Goal: Information Seeking & Learning: Check status

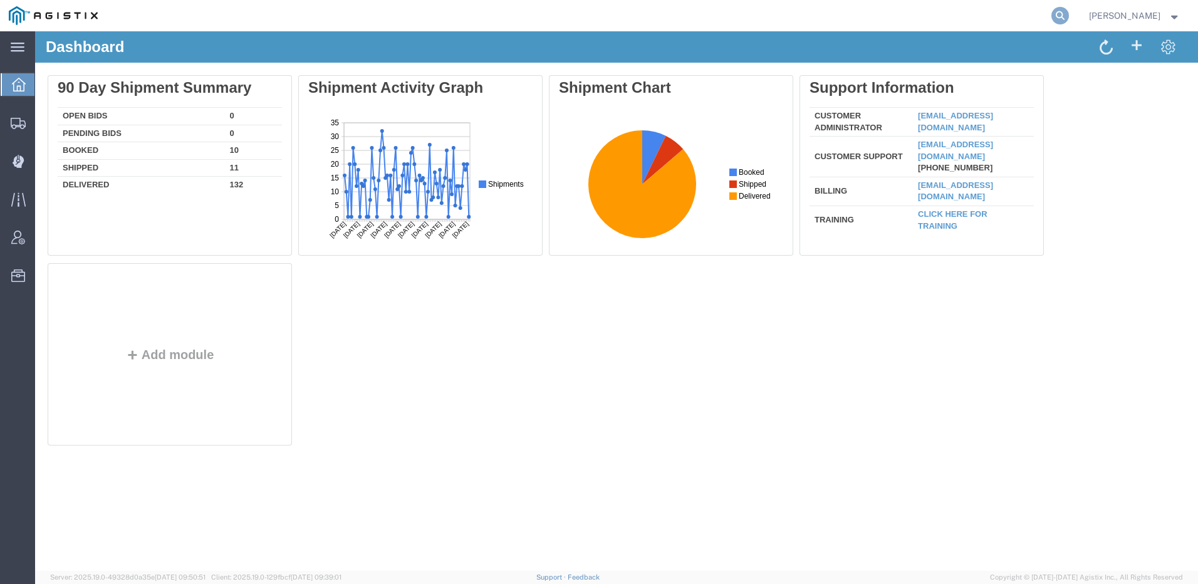
click at [1069, 12] on icon at bounding box center [1060, 16] width 18 height 18
click at [829, 14] on input "search" at bounding box center [860, 16] width 381 height 30
click at [801, 12] on input "search" at bounding box center [860, 16] width 381 height 30
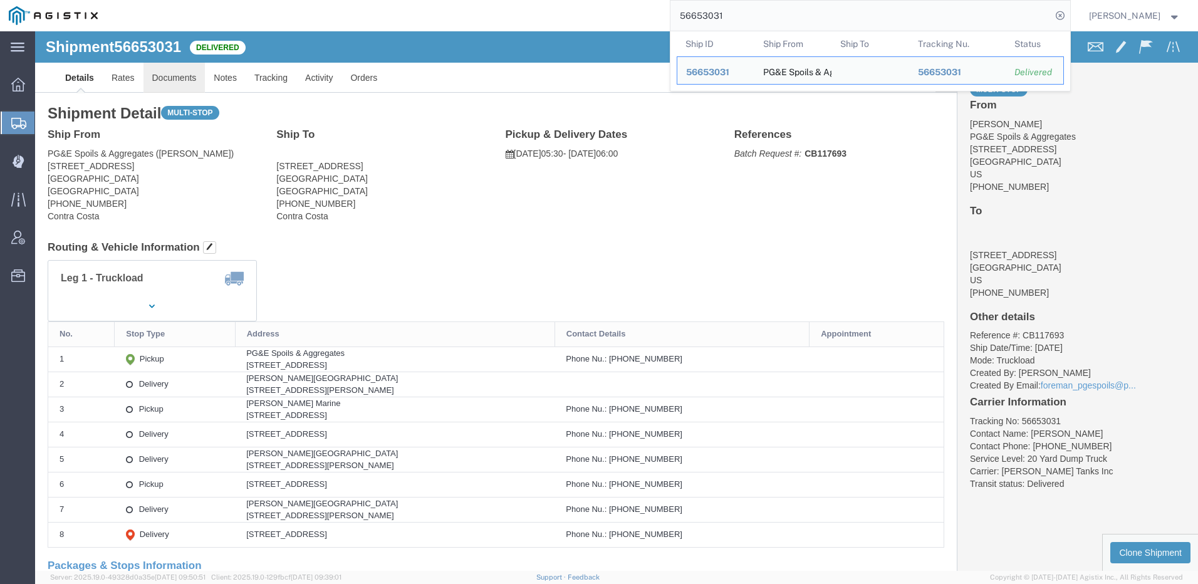
click link "Documents"
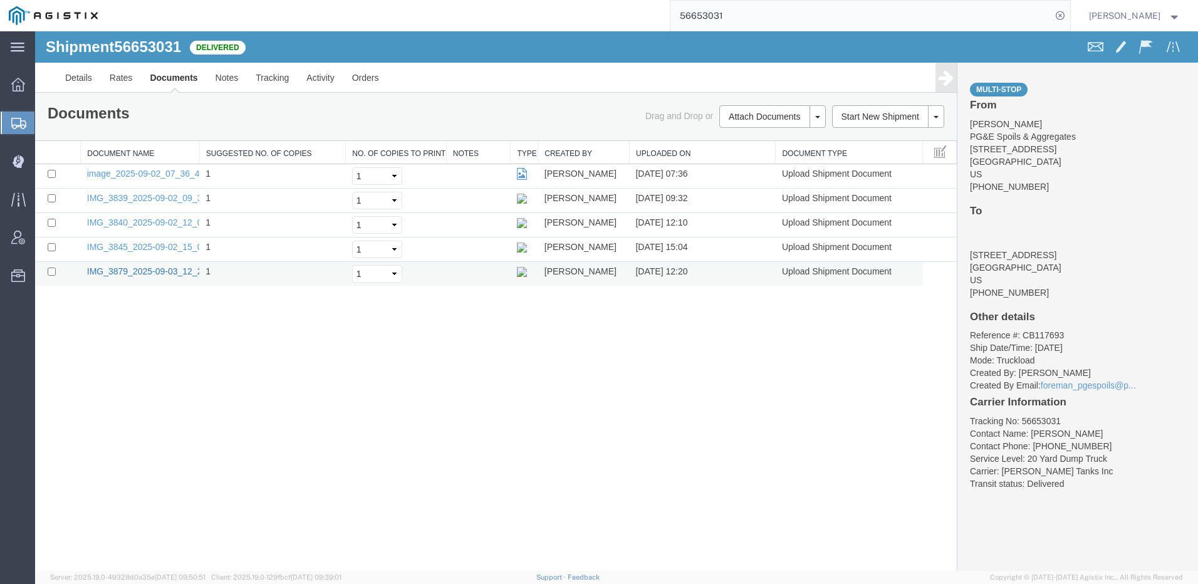
click at [170, 274] on link "IMG_3879_2025-09-03_12_20_17.jpeg" at bounding box center [163, 271] width 153 height 10
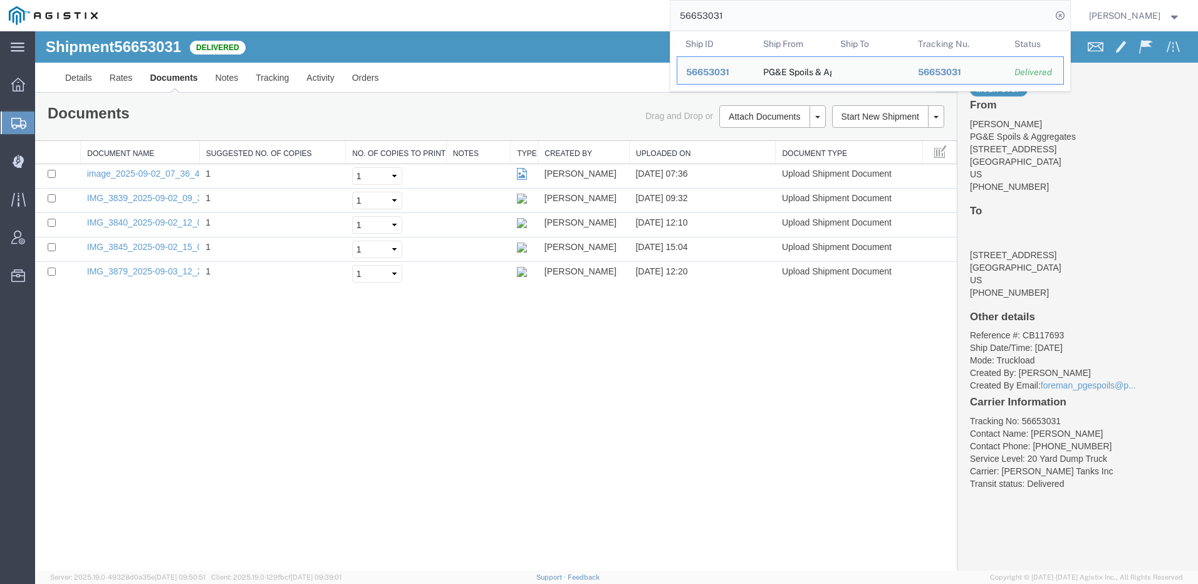
drag, startPoint x: 928, startPoint y: 21, endPoint x: 715, endPoint y: 41, distance: 213.9
click at [715, 31] on form "56653031 Ship ID Ship From Ship To Tracking Nu. Status Ship ID 56653031 Ship Fr…" at bounding box center [870, 15] width 401 height 31
click at [784, 11] on input "56653031" at bounding box center [860, 16] width 381 height 30
drag, startPoint x: 794, startPoint y: 14, endPoint x: 542, endPoint y: 8, distance: 252.5
click at [542, 8] on div "56653031 Ship ID Ship From Ship To Tracking Nu. Status Ship ID 56653031 Ship Fr…" at bounding box center [589, 15] width 964 height 31
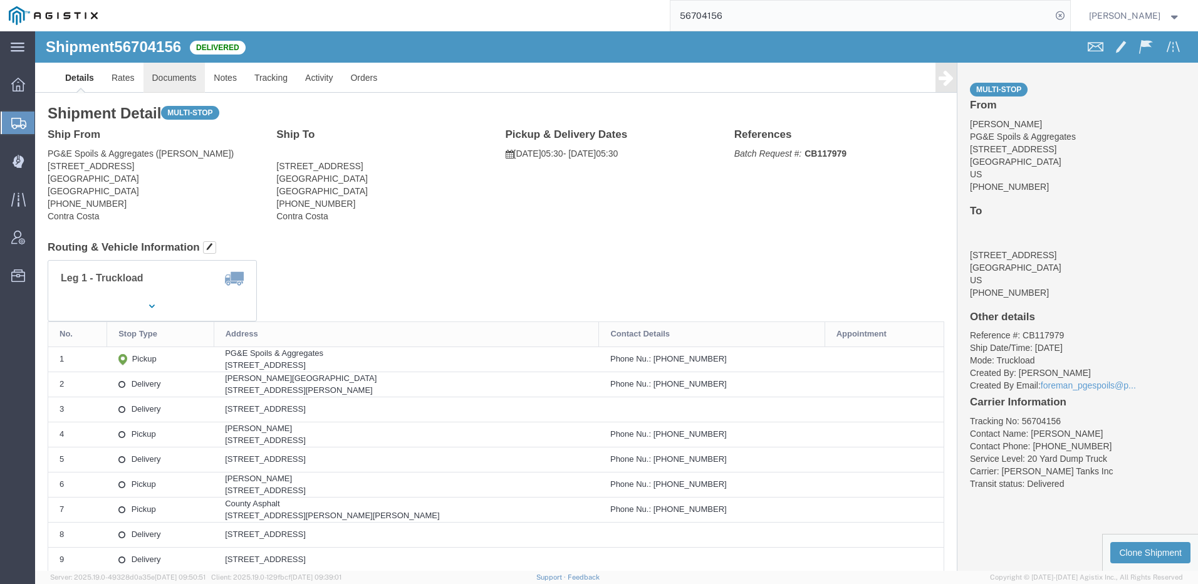
click link "Documents"
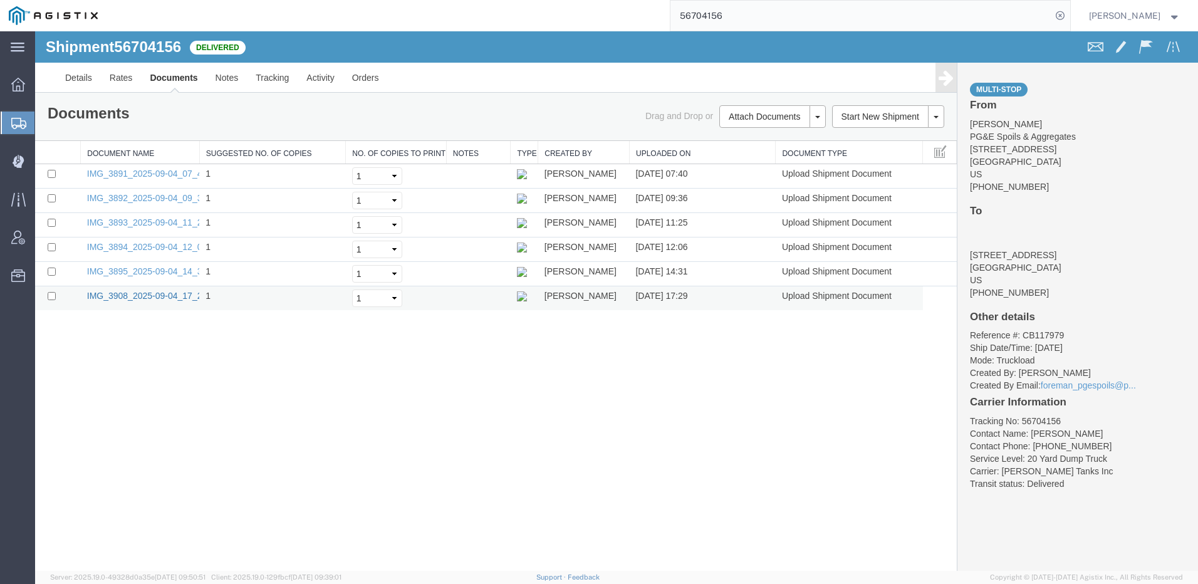
click at [150, 296] on link "IMG_3908_2025-09-04_17_29_26.jpeg" at bounding box center [163, 296] width 153 height 10
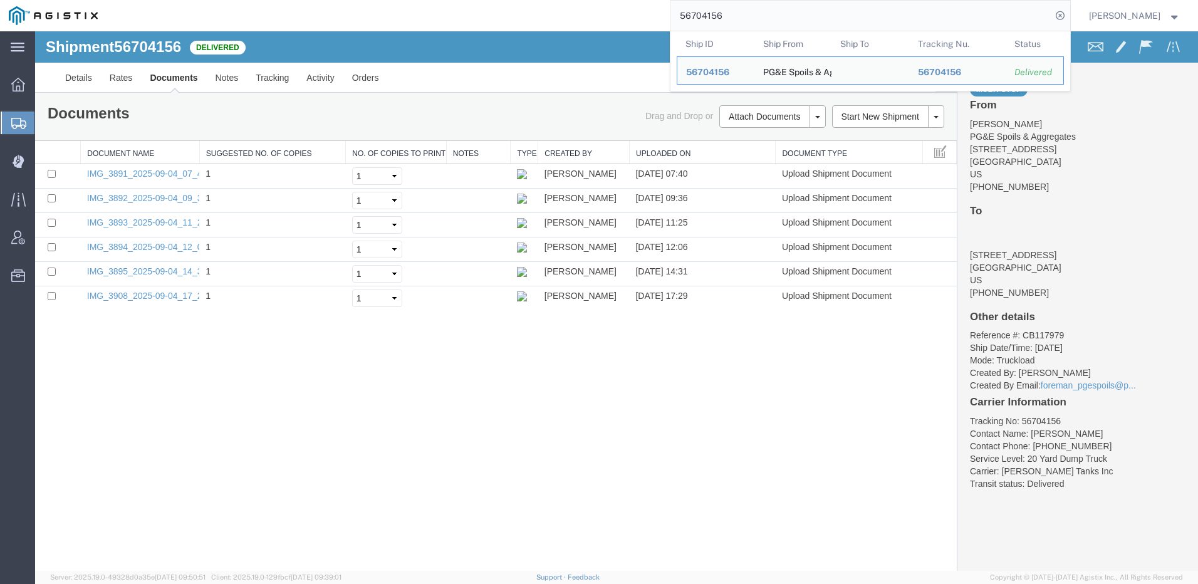
drag, startPoint x: 717, startPoint y: 22, endPoint x: 421, endPoint y: 26, distance: 295.7
click at [422, 26] on div "56704156 Ship ID Ship From Ship To Tracking Nu. Status Ship ID 56704156 Ship Fr…" at bounding box center [589, 15] width 964 height 31
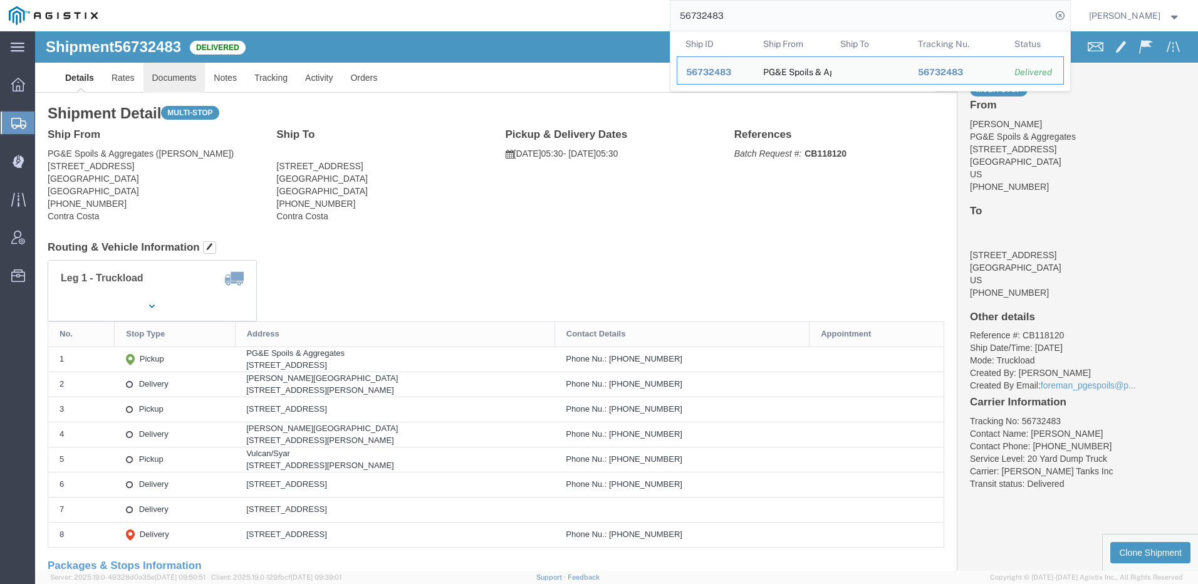
click link "Documents"
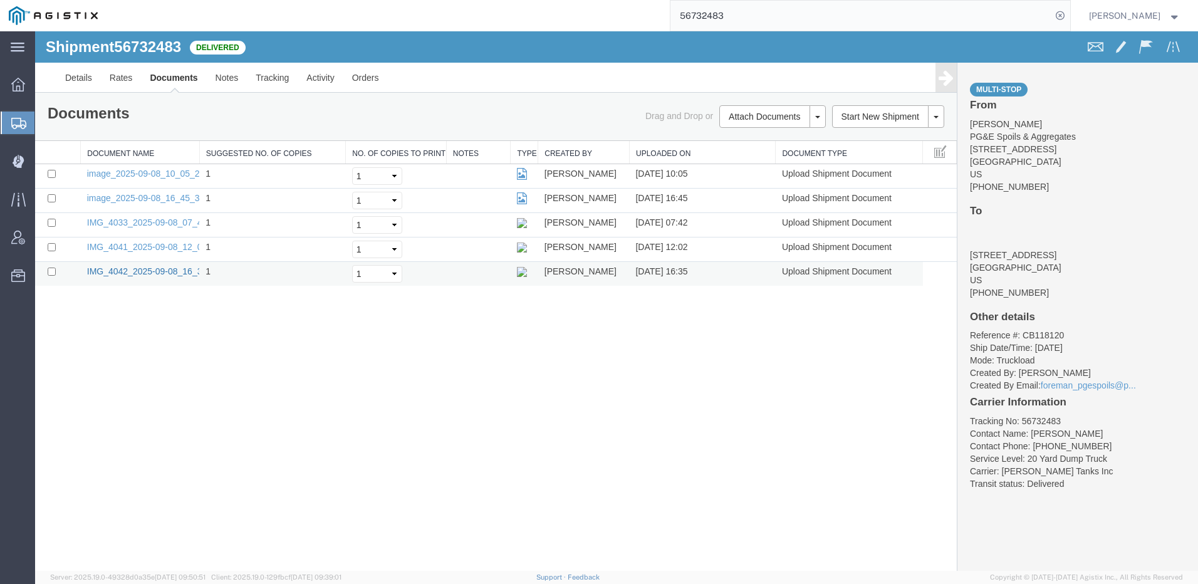
click at [155, 266] on link "IMG_4042_2025-09-08_16_35_16.jpeg" at bounding box center [163, 271] width 153 height 10
click at [153, 248] on link "IMG_4041_2025-09-08_12_02_32.jpeg" at bounding box center [163, 247] width 153 height 10
click at [159, 227] on link "IMG_4033_2025-09-08_07_42_15.jpeg" at bounding box center [163, 222] width 153 height 10
click at [143, 178] on td "image_2025-09-08_10_05_25.jpg" at bounding box center [140, 176] width 119 height 24
click at [143, 170] on link "image_2025-09-08_10_05_25.jpg" at bounding box center [153, 174] width 132 height 10
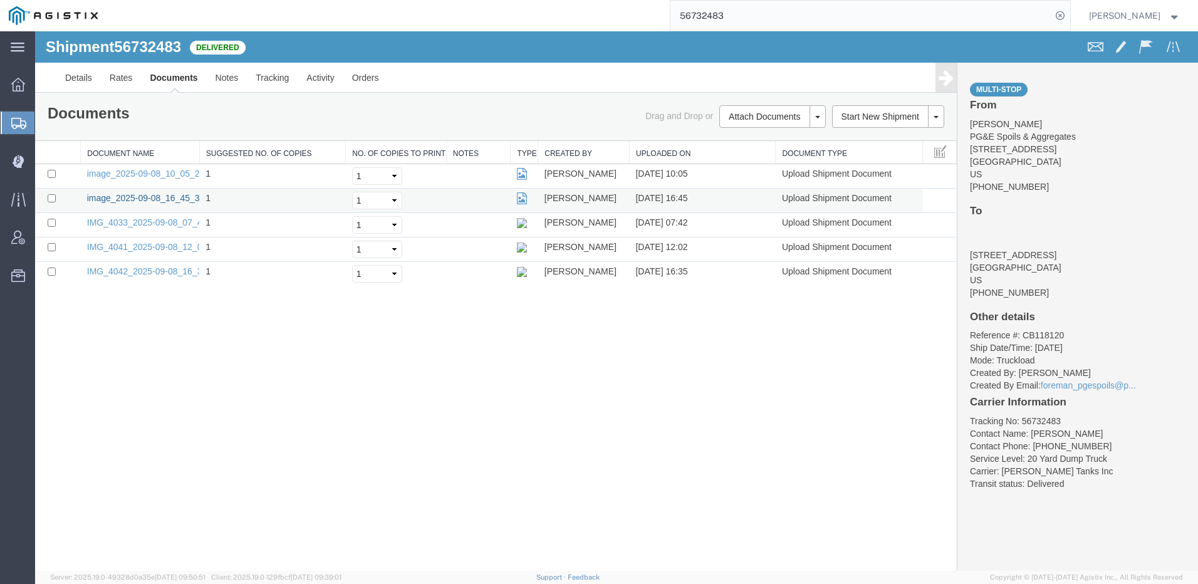
drag, startPoint x: 130, startPoint y: 199, endPoint x: 216, endPoint y: 190, distance: 87.0
click at [130, 199] on link "image_2025-09-08_16_45_38.jpg" at bounding box center [153, 198] width 132 height 10
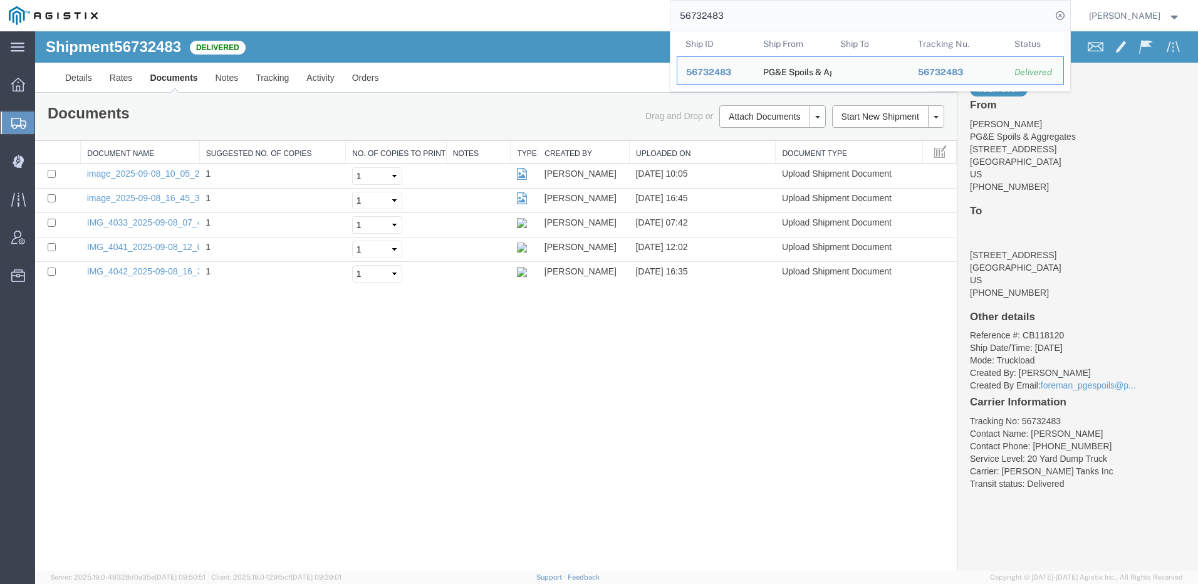
drag, startPoint x: 794, startPoint y: 15, endPoint x: 605, endPoint y: 11, distance: 188.6
click at [605, 11] on div "56732483 Ship ID Ship From Ship To Tracking Nu. Status Ship ID 56732483 Ship Fr…" at bounding box center [589, 15] width 964 height 31
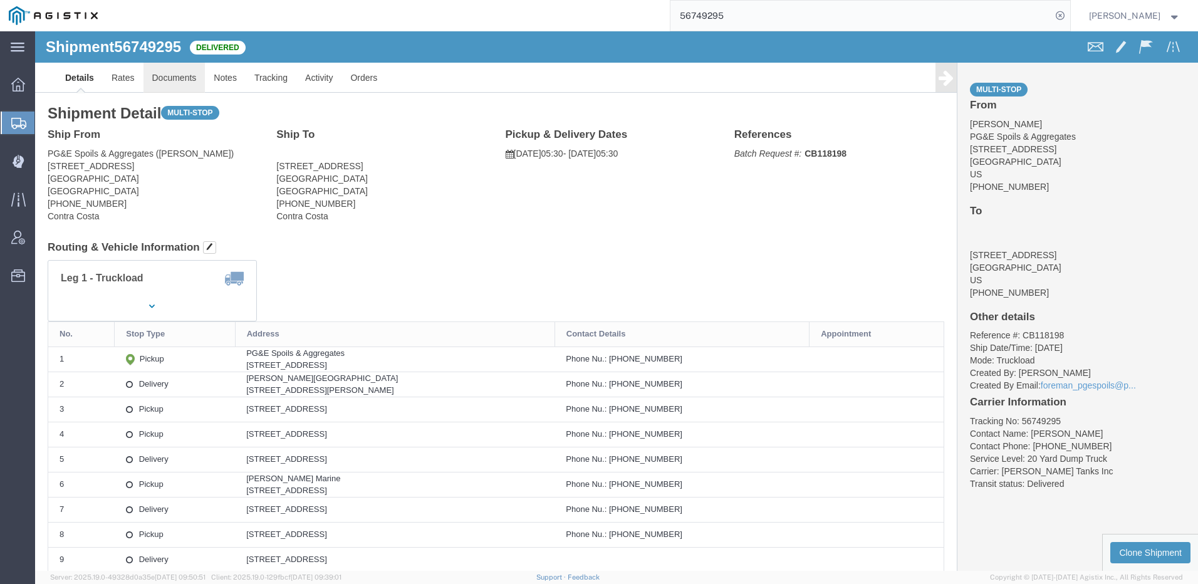
click link "Documents"
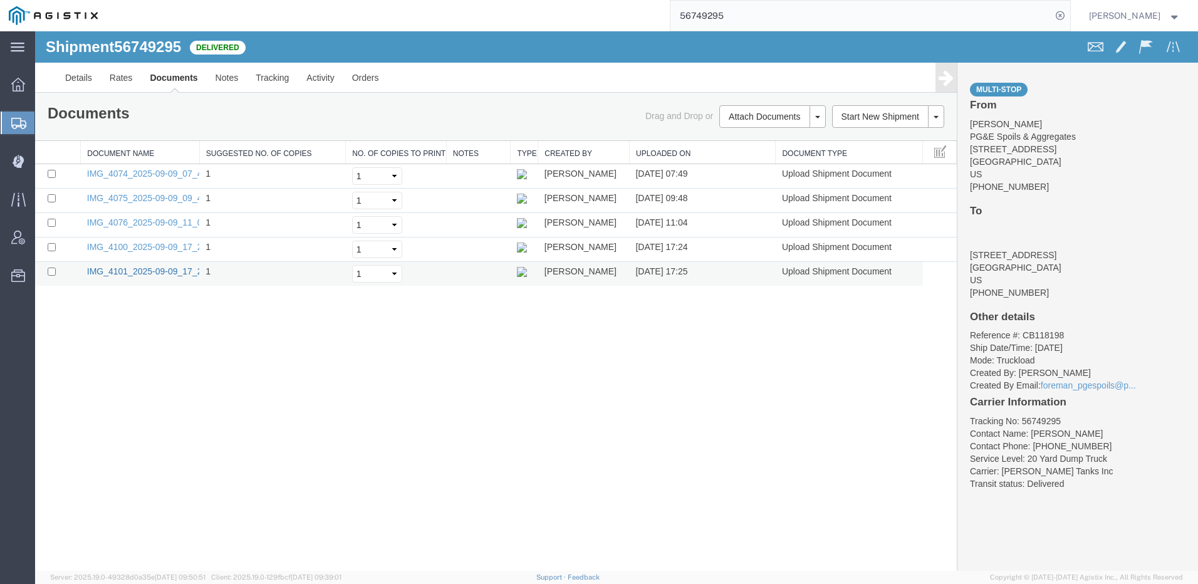
click at [143, 271] on link "IMG_4101_2025-09-09_17_25_50.jpeg" at bounding box center [163, 271] width 153 height 10
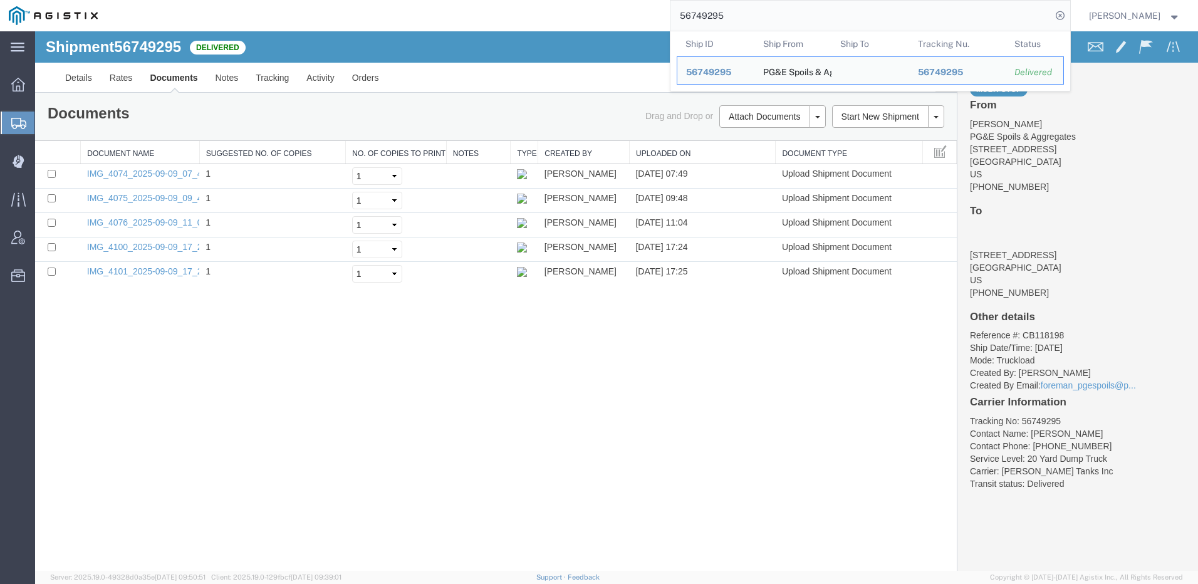
drag, startPoint x: 662, startPoint y: 52, endPoint x: 479, endPoint y: 34, distance: 183.8
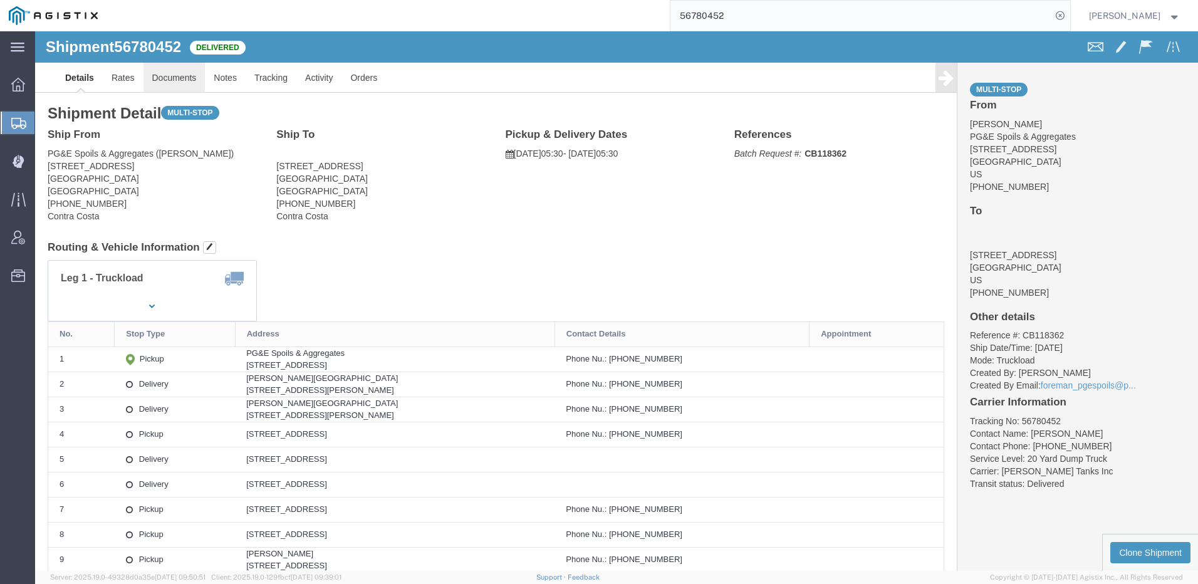
click link "Documents"
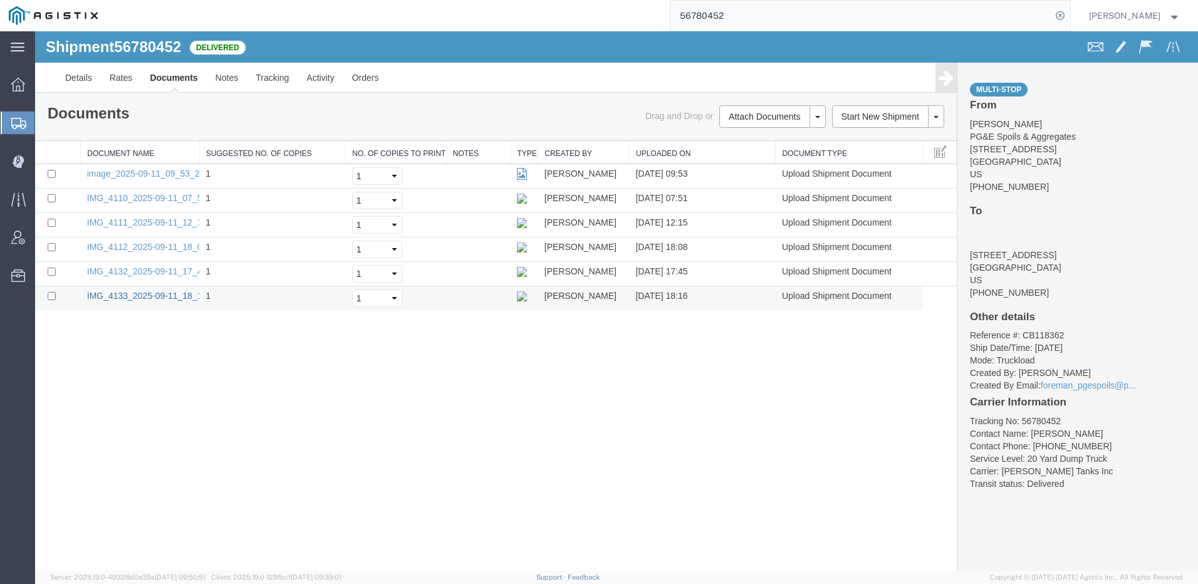
click at [172, 296] on link "IMG_4133_2025-09-11_18_16_20.jpeg" at bounding box center [163, 296] width 153 height 10
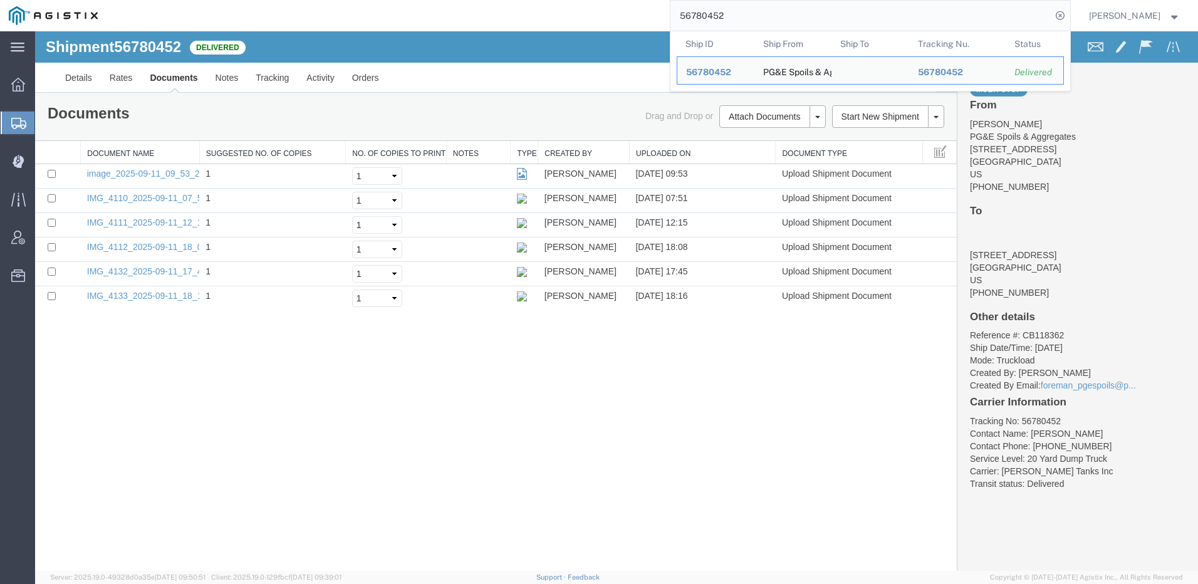
drag, startPoint x: 755, startPoint y: 13, endPoint x: 689, endPoint y: 15, distance: 65.8
click at [689, 14] on div "56780452 Ship ID Ship From Ship To Tracking Nu. Status Ship ID 56780452 Ship Fr…" at bounding box center [589, 15] width 964 height 31
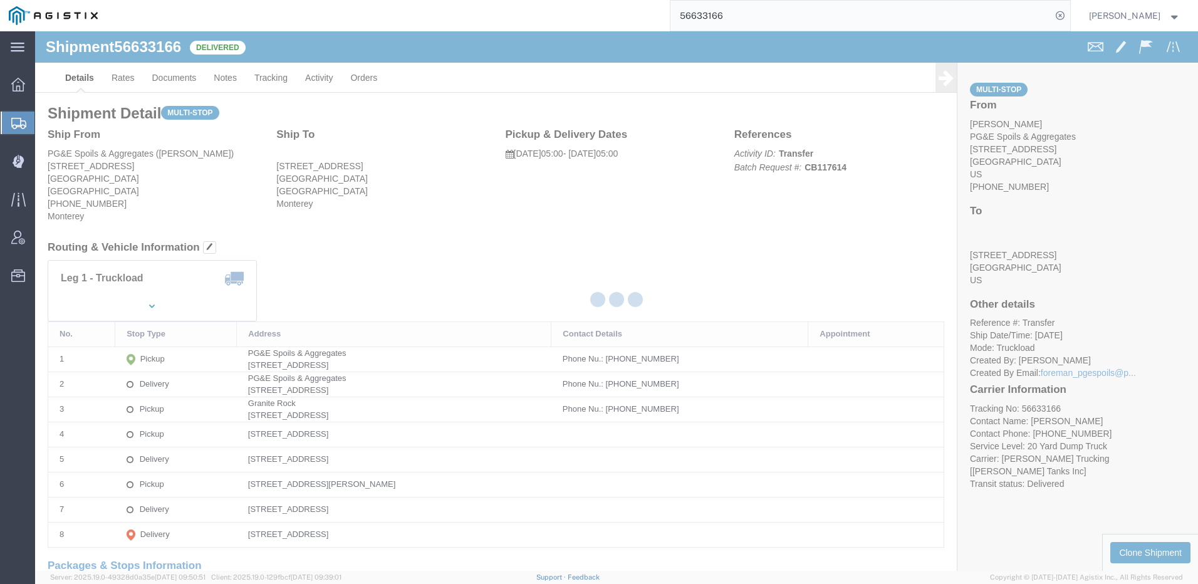
drag, startPoint x: 150, startPoint y: 44, endPoint x: 185, endPoint y: 76, distance: 47.0
click at [185, 76] on div at bounding box center [616, 300] width 1163 height 539
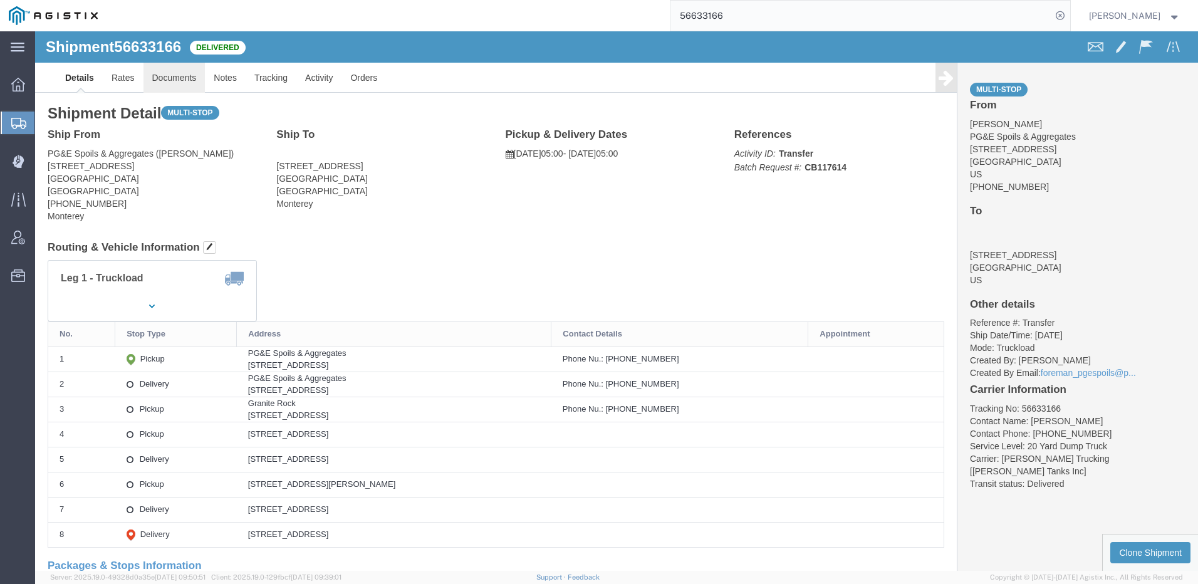
click link "Documents"
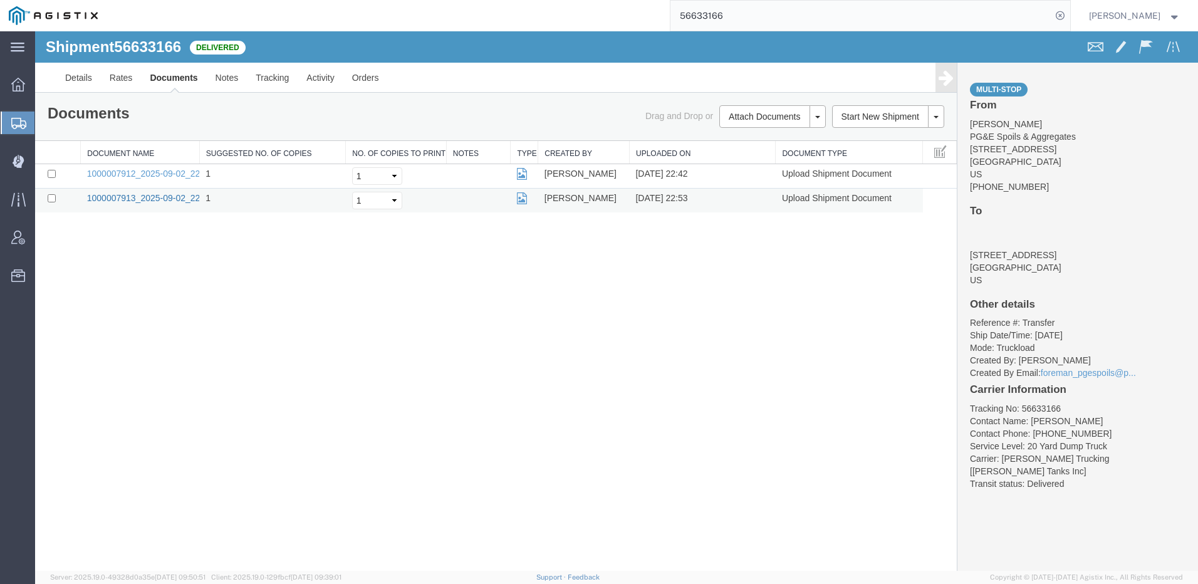
click at [152, 199] on link "1000007913_2025-09-02_22_53_01.jpg" at bounding box center [165, 198] width 157 height 10
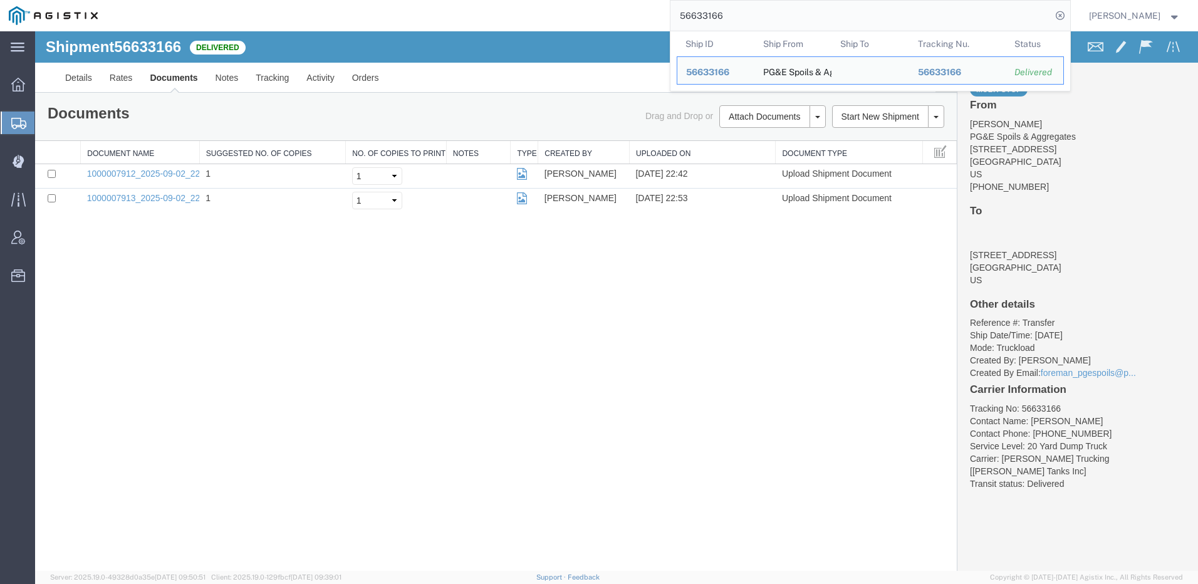
drag, startPoint x: 781, startPoint y: 20, endPoint x: 596, endPoint y: 5, distance: 185.4
click at [599, 5] on div "56633166 Ship ID Ship From Ship To Tracking Nu. Status Ship ID 56633166 Ship Fr…" at bounding box center [589, 15] width 964 height 31
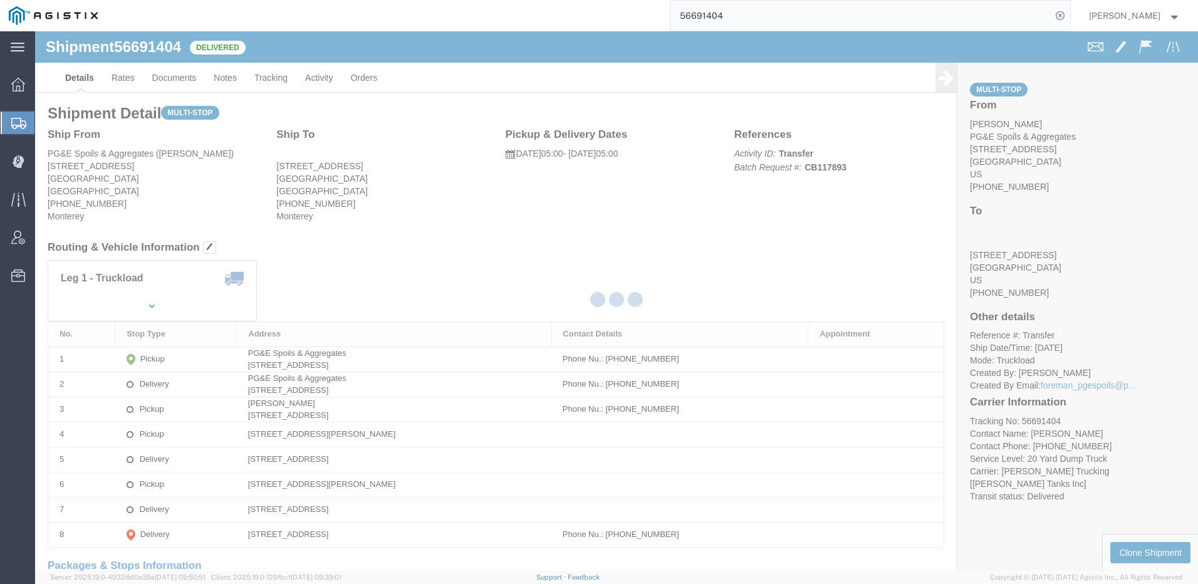
click at [170, 86] on div at bounding box center [616, 300] width 1163 height 539
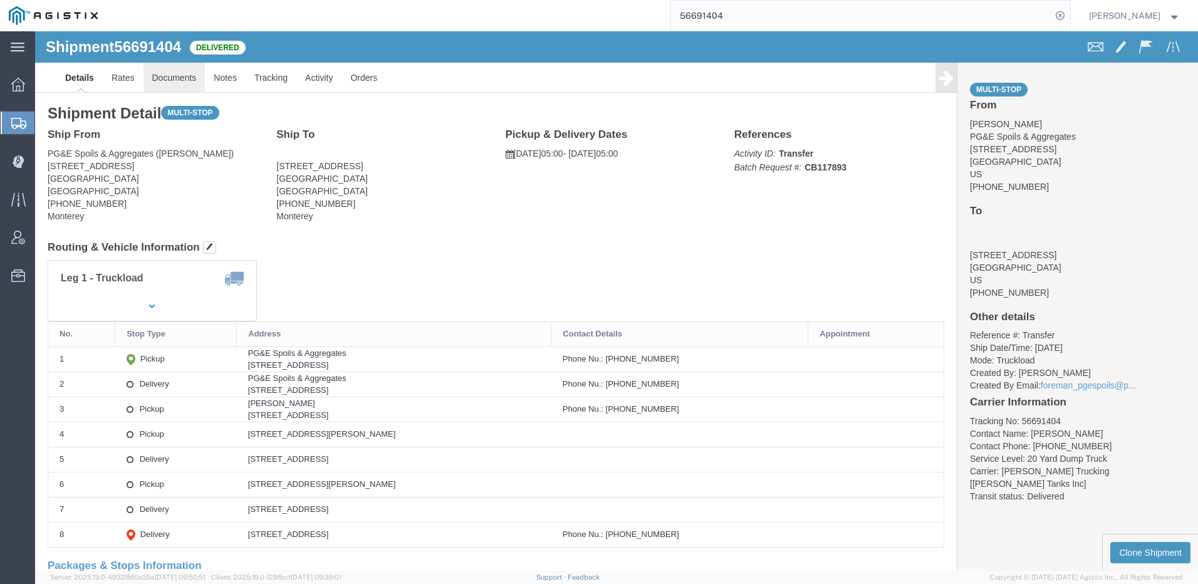
drag, startPoint x: 170, startPoint y: 86, endPoint x: 135, endPoint y: 55, distance: 47.0
click link "Documents"
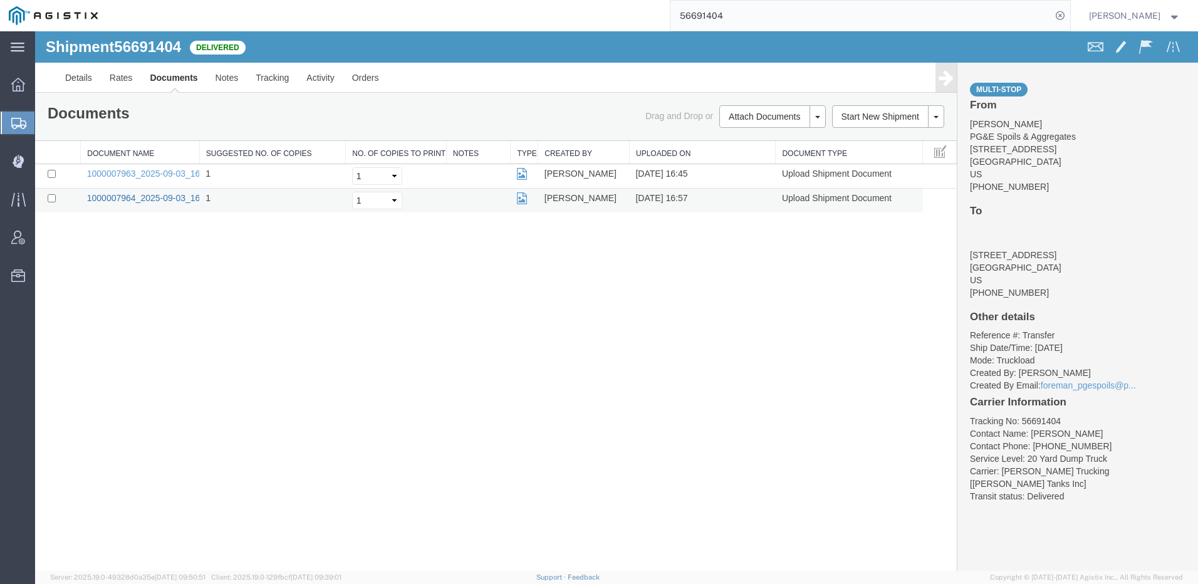
click at [170, 199] on link "1000007964_2025-09-03_16_57_05.jpg" at bounding box center [165, 198] width 157 height 10
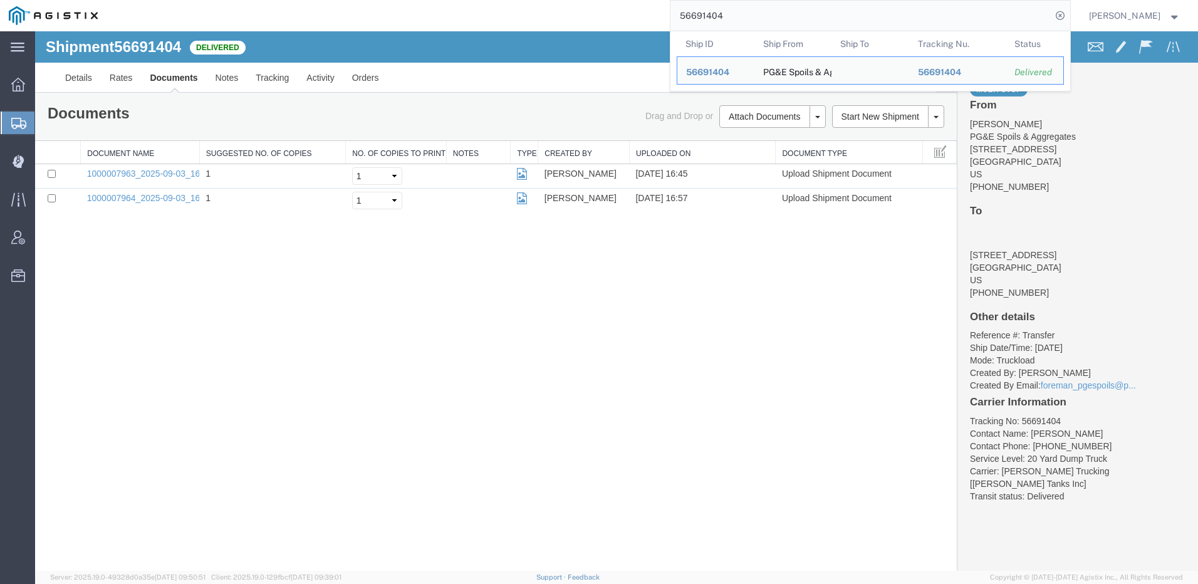
drag, startPoint x: 752, startPoint y: 27, endPoint x: 668, endPoint y: 29, distance: 83.3
click at [668, 29] on div "56691404 Ship ID Ship From Ship To Tracking Nu. Status Ship ID 56691404 Ship Fr…" at bounding box center [589, 15] width 964 height 31
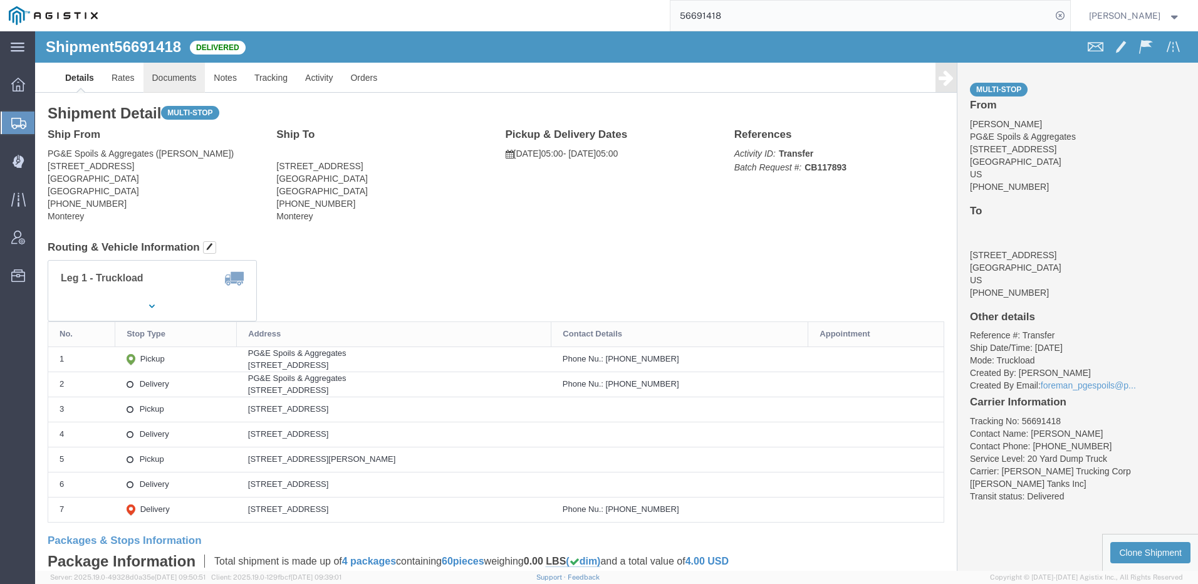
click link "Documents"
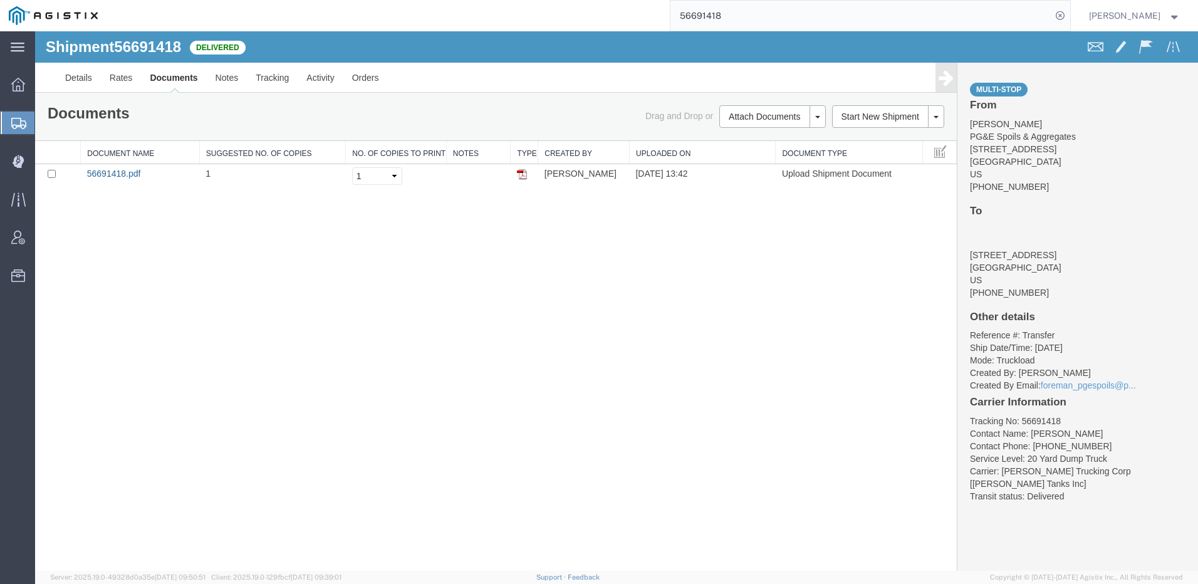
click at [123, 176] on link "56691418.pdf" at bounding box center [114, 174] width 54 height 10
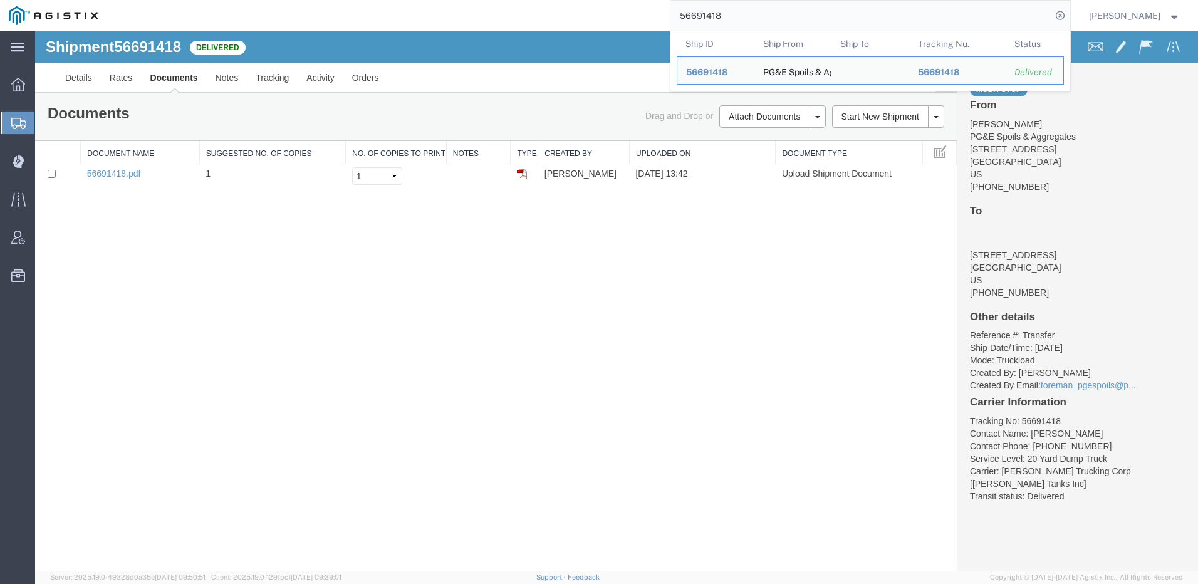
drag, startPoint x: 824, startPoint y: 12, endPoint x: 522, endPoint y: 20, distance: 302.1
click at [522, 20] on div "56691418 Ship ID Ship From Ship To Tracking Nu. Status Ship ID 56691418 Ship Fr…" at bounding box center [589, 15] width 964 height 31
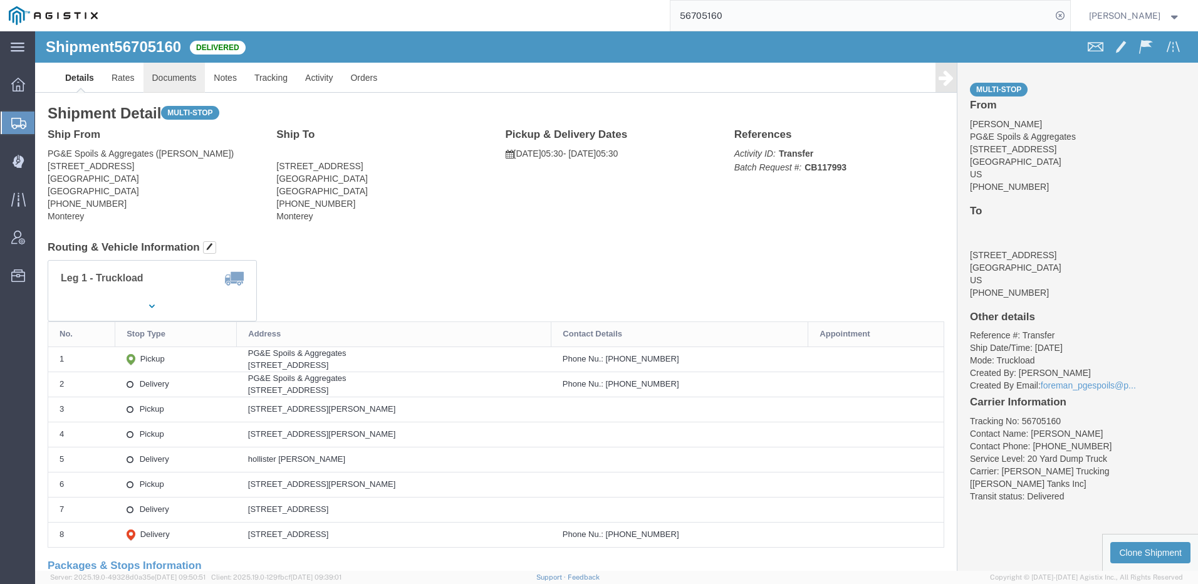
click link "Documents"
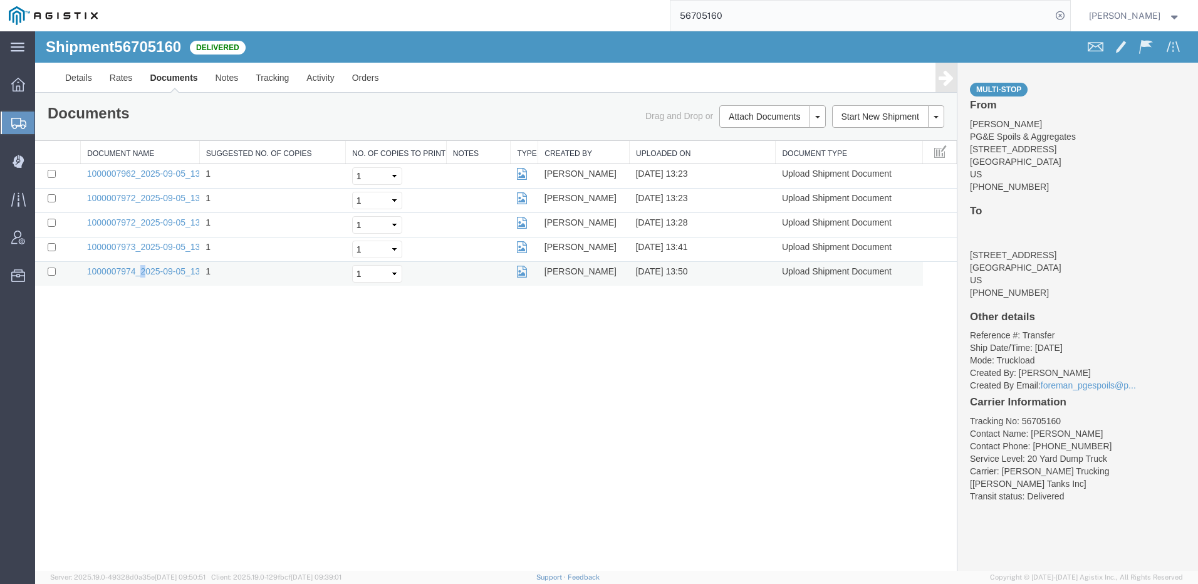
click at [143, 265] on td "1000007974_2025-09-05_13_50_11.jpg" at bounding box center [140, 274] width 119 height 24
drag, startPoint x: 143, startPoint y: 265, endPoint x: 142, endPoint y: 274, distance: 8.9
click at [142, 274] on link "1000007974_2025-09-05_13_50_11.jpg" at bounding box center [165, 271] width 157 height 10
drag, startPoint x: 702, startPoint y: 8, endPoint x: 660, endPoint y: 23, distance: 44.4
click at [660, 23] on div "56705160" at bounding box center [589, 15] width 964 height 31
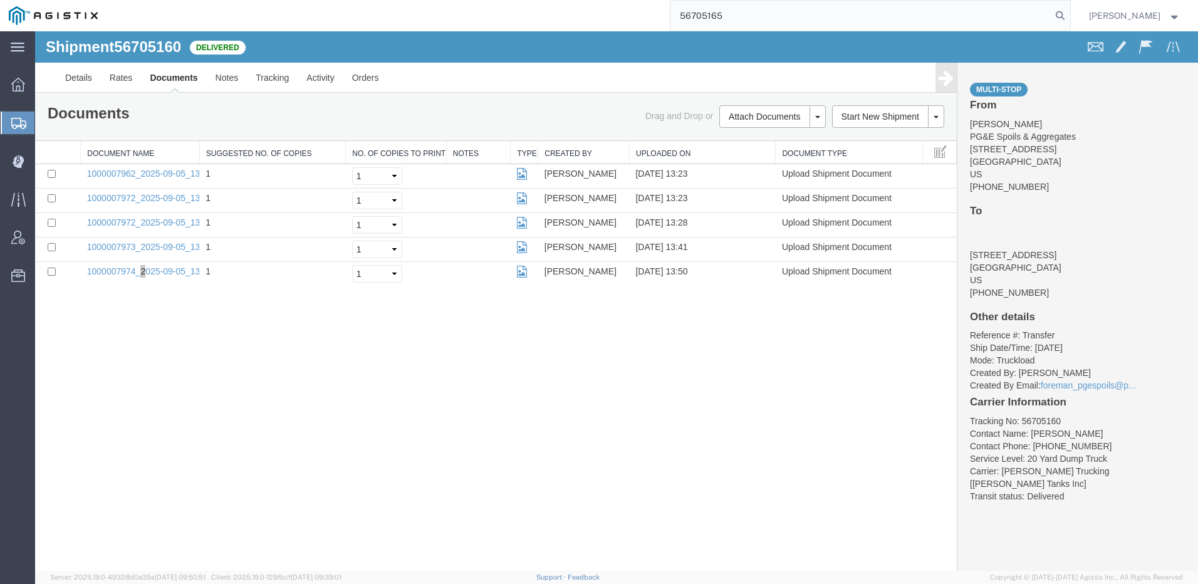
type input "56705165"
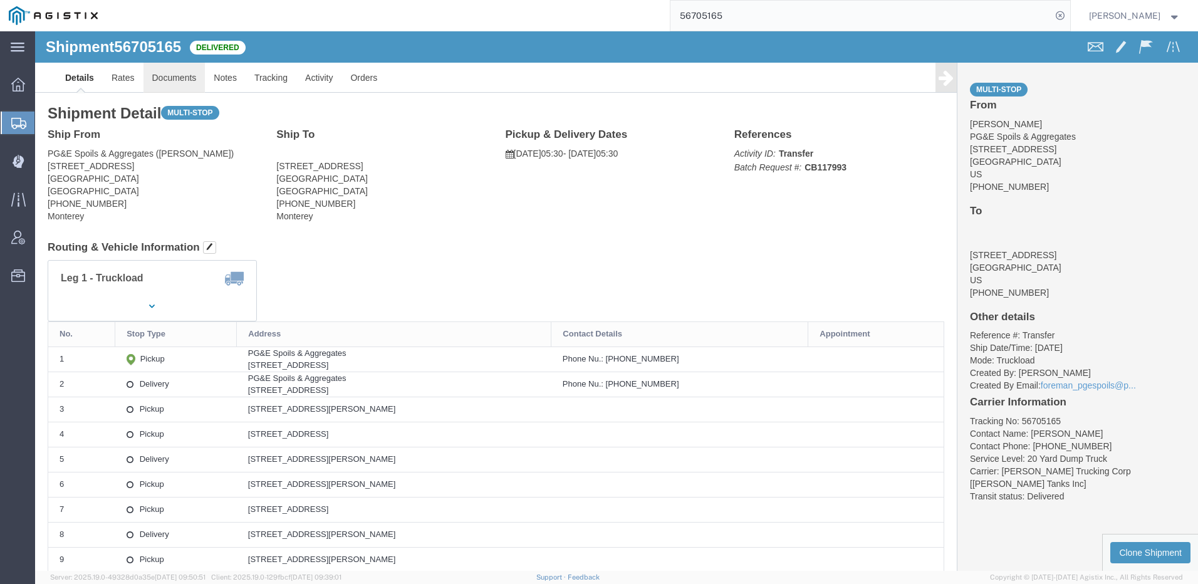
click link "Documents"
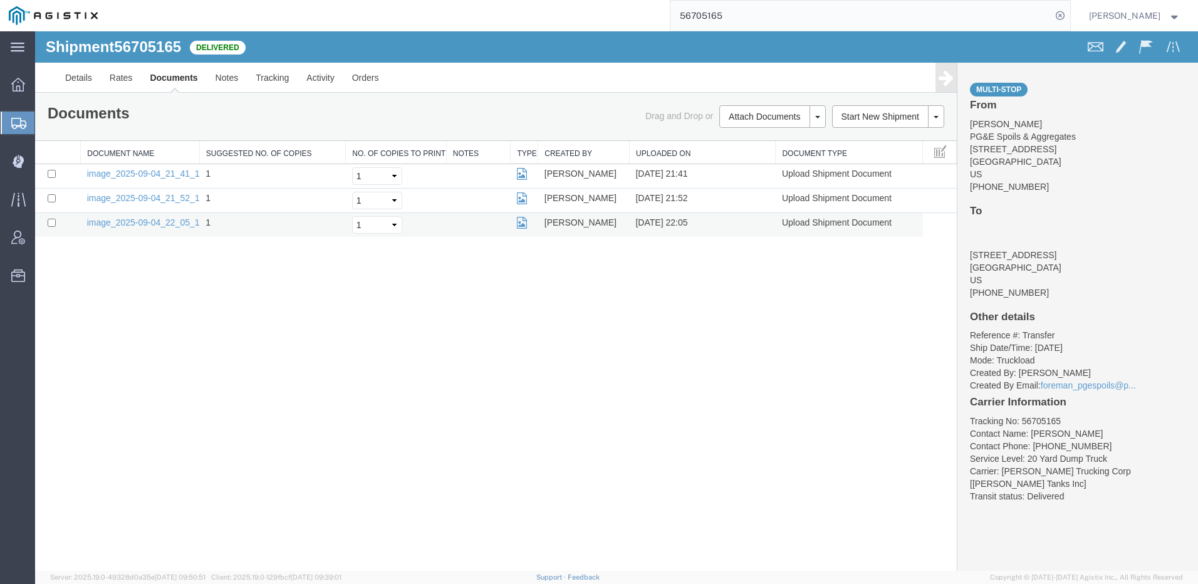
click at [153, 217] on td "image_2025-09-04_22_05_19.jpg" at bounding box center [140, 225] width 119 height 24
click at [153, 220] on link "image_2025-09-04_22_05_19.jpg" at bounding box center [153, 222] width 132 height 10
